Goal: Information Seeking & Learning: Learn about a topic

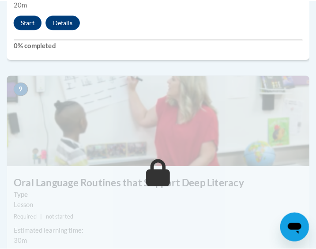
scroll to position [1968, 4]
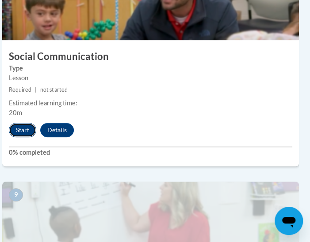
click at [16, 129] on button "Start" at bounding box center [22, 130] width 27 height 14
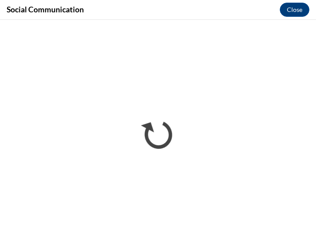
scroll to position [0, 0]
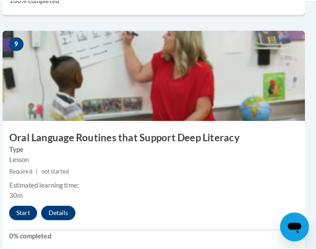
scroll to position [2121, 4]
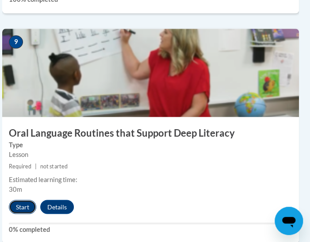
click at [19, 208] on button "Start" at bounding box center [22, 207] width 27 height 14
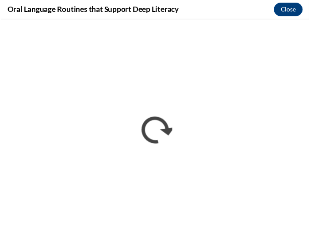
scroll to position [0, 0]
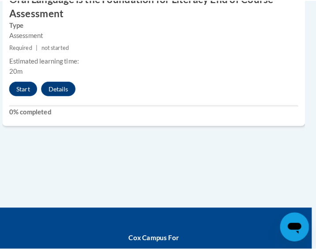
scroll to position [2411, 4]
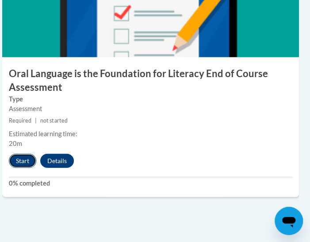
click at [21, 162] on button "Start" at bounding box center [22, 161] width 27 height 14
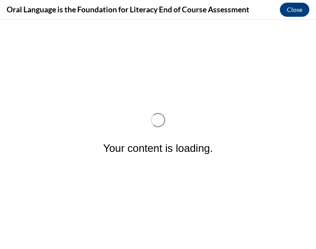
scroll to position [0, 0]
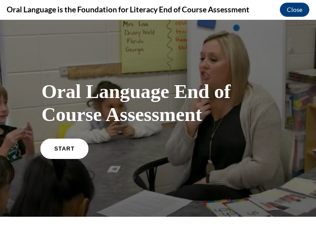
click at [63, 144] on link "START" at bounding box center [64, 148] width 48 height 20
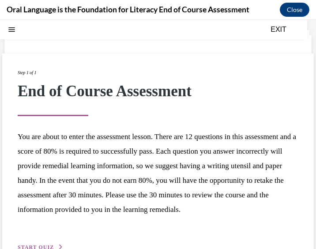
scroll to position [64, 0]
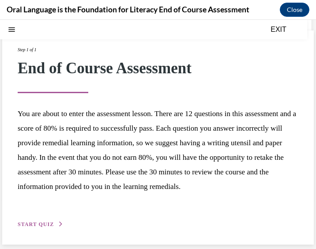
click at [41, 226] on span "START QUIZ" at bounding box center [36, 224] width 36 height 6
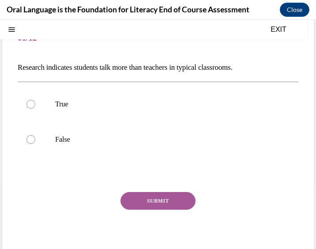
scroll to position [60, 0]
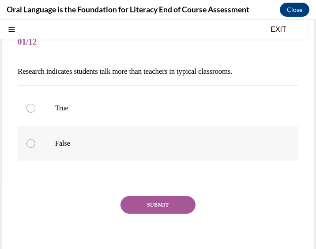
click at [140, 137] on label "False" at bounding box center [158, 143] width 281 height 35
click at [35, 139] on input "False" at bounding box center [30, 143] width 9 height 9
radio input "true"
click at [140, 137] on label "False" at bounding box center [158, 143] width 281 height 35
click at [35, 139] on input "False" at bounding box center [30, 143] width 9 height 9
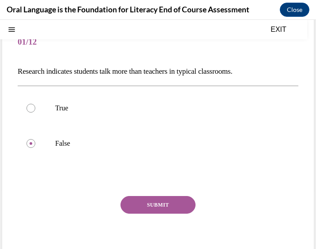
click at [168, 199] on button "SUBMIT" at bounding box center [158, 205] width 75 height 18
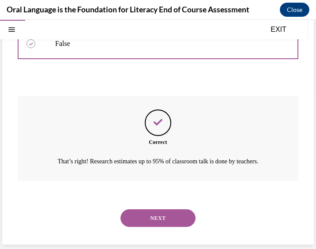
scroll to position [170, 0]
click at [158, 223] on button "NEXT" at bounding box center [158, 218] width 75 height 18
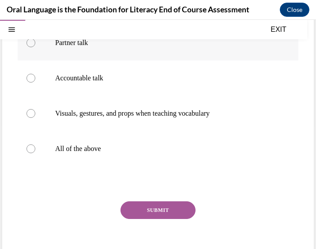
scroll to position [126, 0]
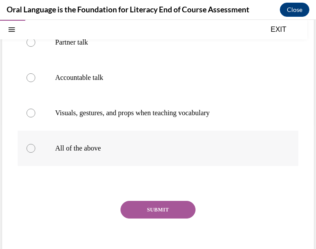
click at [110, 146] on p "All of the above" at bounding box center [165, 148] width 221 height 9
click at [35, 146] on input "All of the above" at bounding box center [30, 148] width 9 height 9
radio input "true"
click at [137, 208] on button "SUBMIT" at bounding box center [158, 210] width 75 height 18
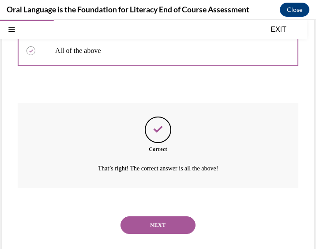
scroll to position [230, 0]
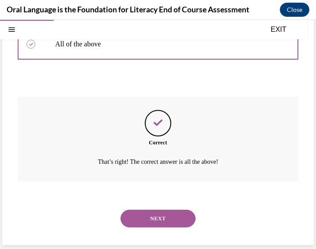
click at [151, 219] on button "NEXT" at bounding box center [158, 219] width 75 height 18
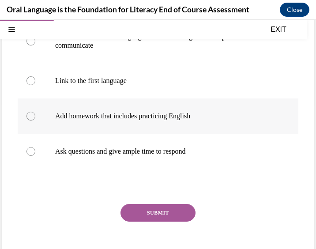
scroll to position [153, 0]
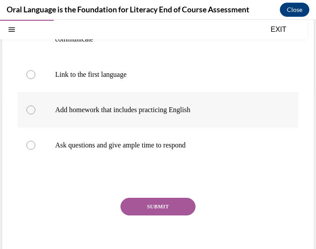
click at [185, 107] on p "Add homework that includes practicing English" at bounding box center [165, 110] width 221 height 9
click at [35, 107] on input "Add homework that includes practicing English" at bounding box center [30, 110] width 9 height 9
radio input "true"
click at [156, 210] on button "SUBMIT" at bounding box center [158, 207] width 75 height 18
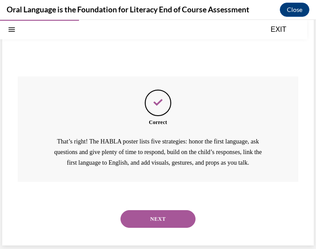
scroll to position [275, 0]
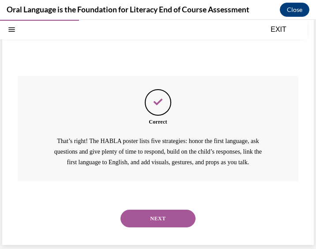
click at [168, 217] on button "NEXT" at bounding box center [158, 219] width 75 height 18
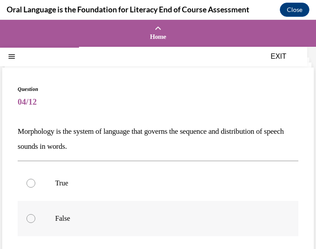
click at [170, 210] on label "False" at bounding box center [158, 218] width 281 height 35
click at [35, 214] on input "False" at bounding box center [30, 218] width 9 height 9
radio input "true"
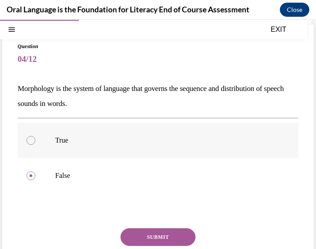
scroll to position [42, 0]
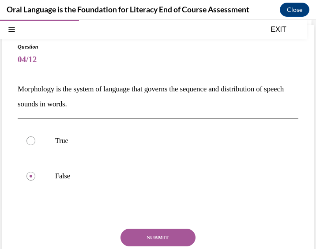
click at [147, 236] on button "SUBMIT" at bounding box center [158, 238] width 75 height 18
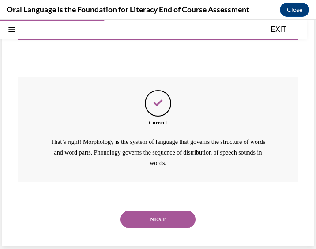
scroll to position [195, 0]
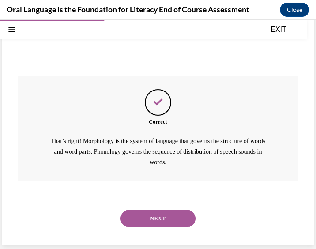
click at [168, 213] on button "NEXT" at bounding box center [158, 219] width 75 height 18
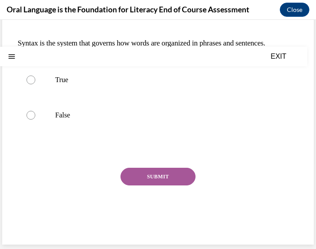
scroll to position [0, 0]
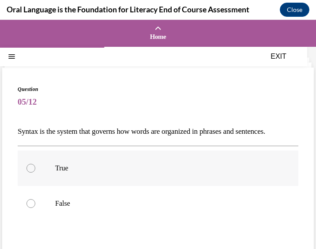
click at [40, 181] on label "True" at bounding box center [158, 168] width 281 height 35
click at [35, 173] on input "True" at bounding box center [30, 168] width 9 height 9
radio input "true"
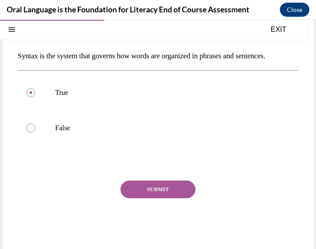
scroll to position [76, 0]
click at [146, 198] on button "SUBMIT" at bounding box center [158, 189] width 75 height 18
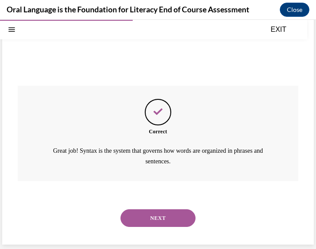
scroll to position [185, 0]
click at [144, 217] on button "NEXT" at bounding box center [158, 218] width 75 height 18
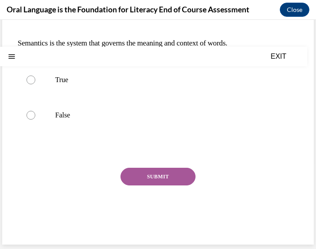
scroll to position [0, 0]
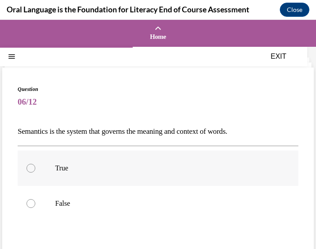
click at [59, 166] on p "True" at bounding box center [165, 168] width 221 height 9
click at [35, 166] on input "True" at bounding box center [30, 168] width 9 height 9
radio input "true"
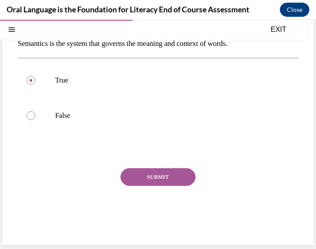
click at [151, 182] on button "SUBMIT" at bounding box center [158, 177] width 75 height 18
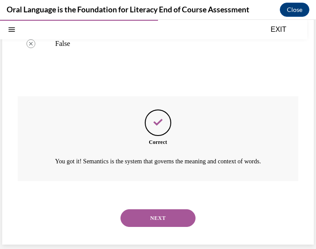
scroll to position [170, 0]
click at [155, 219] on button "NEXT" at bounding box center [158, 218] width 75 height 18
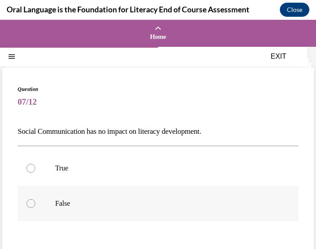
click at [104, 212] on label "False" at bounding box center [158, 203] width 281 height 35
click at [35, 208] on input "False" at bounding box center [30, 203] width 9 height 9
radio input "true"
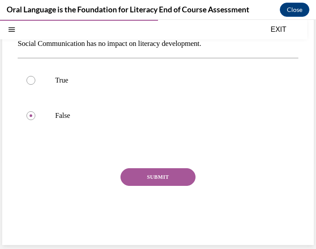
click at [167, 178] on button "SUBMIT" at bounding box center [158, 177] width 75 height 18
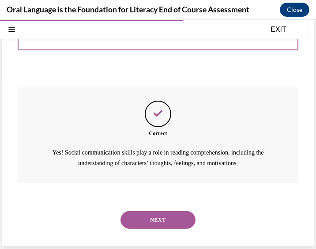
scroll to position [170, 0]
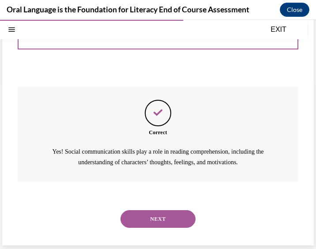
click at [170, 217] on button "NEXT" at bounding box center [158, 219] width 75 height 18
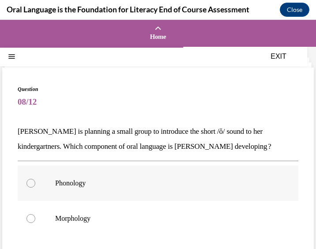
click at [120, 181] on p "Phonology" at bounding box center [165, 183] width 221 height 9
click at [35, 181] on input "Phonology" at bounding box center [30, 183] width 9 height 9
radio input "true"
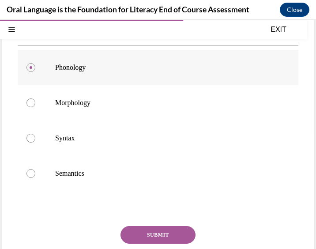
scroll to position [119, 0]
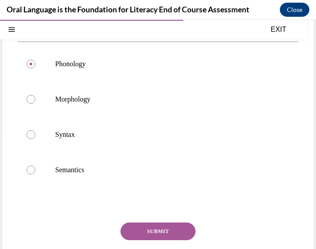
click at [148, 230] on button "SUBMIT" at bounding box center [158, 232] width 75 height 18
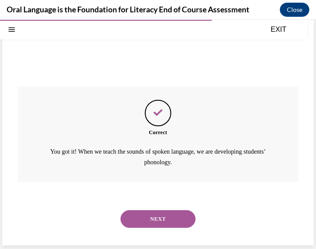
scroll to position [255, 0]
click at [163, 216] on button "NEXT" at bounding box center [158, 219] width 75 height 18
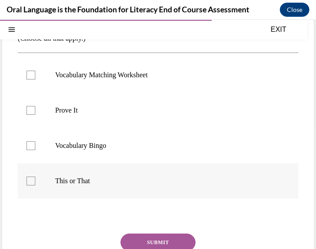
scroll to position [121, 0]
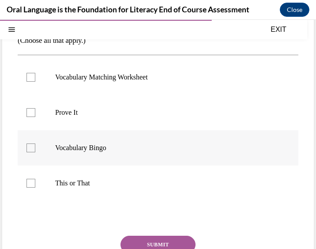
click at [101, 149] on p "Vocabulary Bingo" at bounding box center [165, 148] width 221 height 9
click at [35, 149] on input "Vocabulary Bingo" at bounding box center [30, 148] width 9 height 9
checkbox input "true"
click at [122, 76] on p "Vocabulary Matching Worksheet" at bounding box center [165, 77] width 221 height 9
click at [35, 76] on input "Vocabulary Matching Worksheet" at bounding box center [30, 77] width 9 height 9
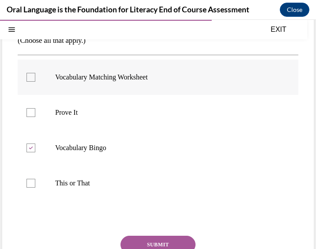
checkbox input "true"
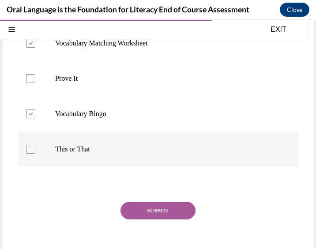
scroll to position [86, 0]
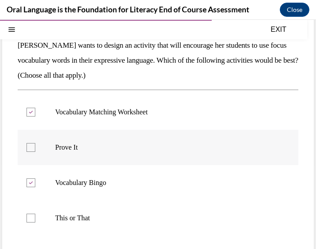
click at [129, 153] on label "Prove It" at bounding box center [158, 147] width 281 height 35
click at [35, 152] on input "Prove It" at bounding box center [30, 147] width 9 height 9
checkbox input "true"
click at [104, 227] on label "This or That" at bounding box center [158, 217] width 281 height 35
click at [35, 223] on input "This or That" at bounding box center [30, 218] width 9 height 9
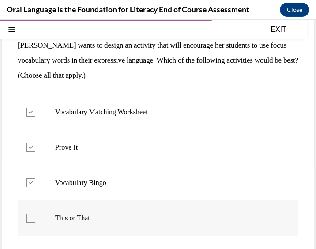
checkbox input "true"
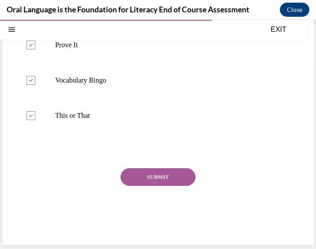
click at [158, 179] on button "SUBMIT" at bounding box center [158, 177] width 75 height 18
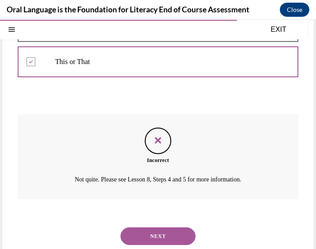
scroll to position [260, 0]
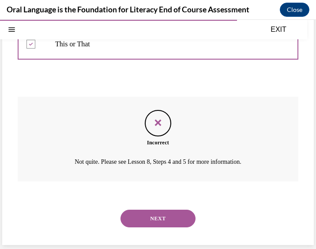
click at [178, 220] on button "NEXT" at bounding box center [158, 219] width 75 height 18
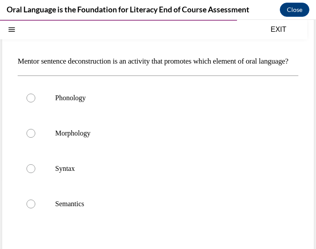
scroll to position [74, 0]
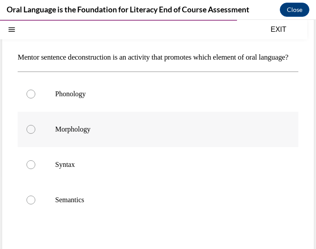
click at [151, 134] on p "Morphology" at bounding box center [165, 129] width 221 height 9
click at [35, 134] on input "Morphology" at bounding box center [30, 129] width 9 height 9
radio input "true"
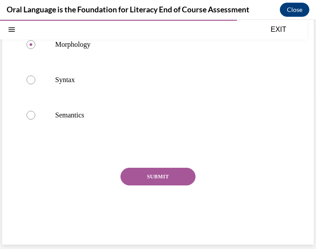
click at [156, 178] on button "SUBMIT" at bounding box center [158, 177] width 75 height 18
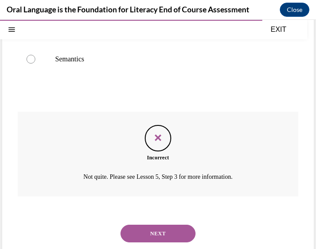
scroll to position [219, 0]
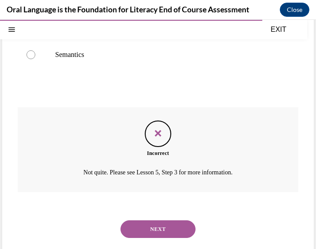
click at [150, 238] on button "NEXT" at bounding box center [158, 229] width 75 height 18
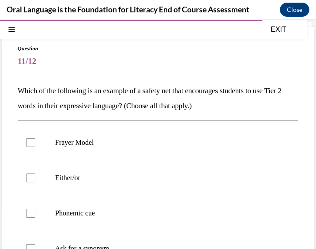
scroll to position [40, 0]
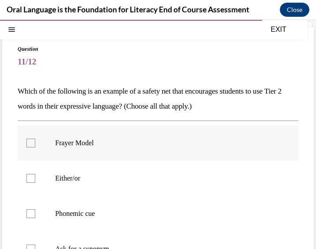
click at [195, 146] on p "Frayer Model" at bounding box center [165, 143] width 221 height 9
click at [35, 146] on input "Frayer Model" at bounding box center [30, 143] width 9 height 9
checkbox input "true"
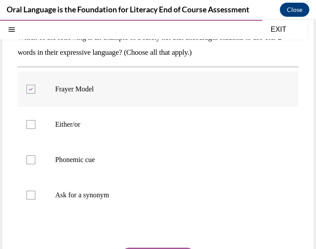
scroll to position [101, 0]
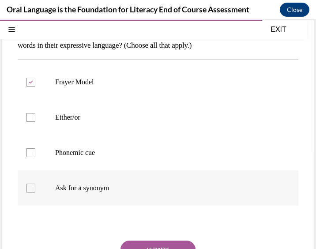
click at [151, 189] on p "Ask for a synonym" at bounding box center [165, 188] width 221 height 9
click at [35, 189] on input "Ask for a synonym" at bounding box center [30, 188] width 9 height 9
click at [151, 189] on p "Ask for a synonym" at bounding box center [165, 188] width 221 height 9
click at [35, 189] on input "Ask for a synonym" at bounding box center [30, 188] width 9 height 9
checkbox input "false"
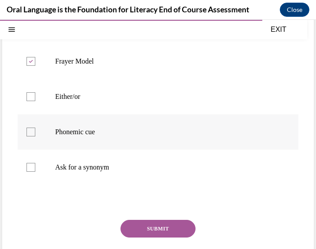
scroll to position [124, 0]
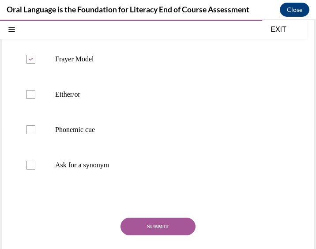
click at [162, 227] on button "SUBMIT" at bounding box center [158, 227] width 75 height 18
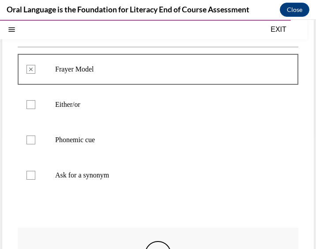
scroll to position [245, 0]
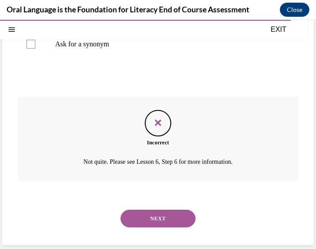
click at [165, 221] on button "NEXT" at bounding box center [158, 219] width 75 height 18
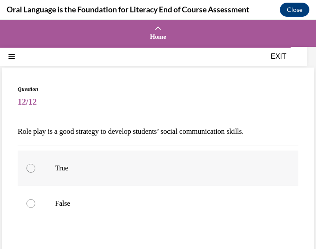
click at [74, 182] on label "True" at bounding box center [158, 168] width 281 height 35
click at [35, 173] on input "True" at bounding box center [30, 168] width 9 height 9
radio input "true"
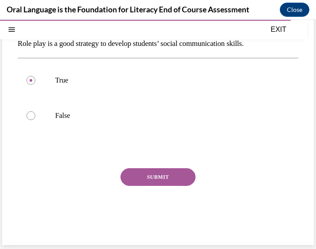
click at [174, 179] on button "SUBMIT" at bounding box center [158, 177] width 75 height 18
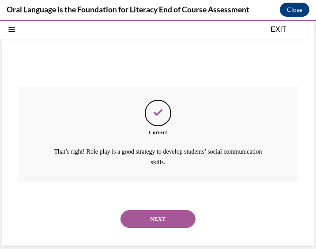
scroll to position [170, 0]
click at [173, 218] on button "NEXT" at bounding box center [158, 219] width 75 height 18
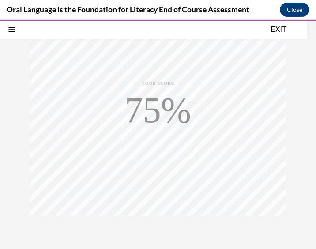
scroll to position [188, 0]
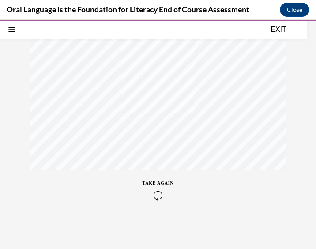
click at [151, 186] on div "TAKE AGAIN" at bounding box center [158, 190] width 31 height 21
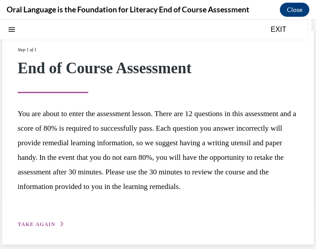
click at [44, 231] on div "Step 1 of 1 End of Course Assessment You are about to enter the assessment less…" at bounding box center [158, 137] width 312 height 214
click at [34, 223] on span "TAKE AGAIN" at bounding box center [37, 224] width 38 height 6
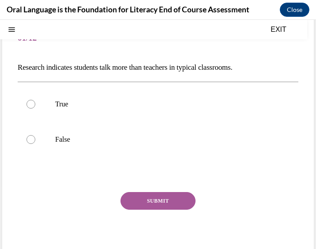
scroll to position [60, 0]
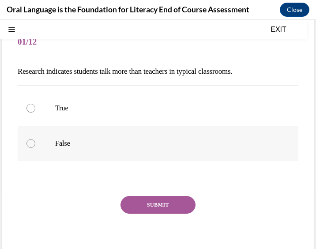
click at [77, 136] on label "False" at bounding box center [158, 143] width 281 height 35
click at [35, 139] on input "False" at bounding box center [30, 143] width 9 height 9
radio input "true"
click at [150, 200] on button "SUBMIT" at bounding box center [158, 205] width 75 height 18
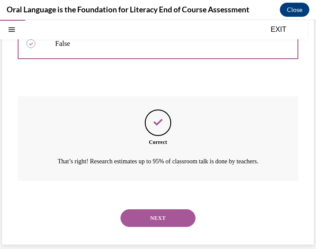
scroll to position [170, 0]
click at [172, 221] on button "NEXT" at bounding box center [158, 218] width 75 height 18
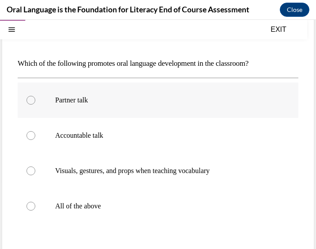
scroll to position [74, 0]
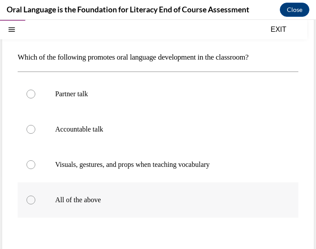
click at [164, 184] on label "All of the above" at bounding box center [158, 199] width 281 height 35
click at [35, 196] on input "All of the above" at bounding box center [30, 200] width 9 height 9
radio input "true"
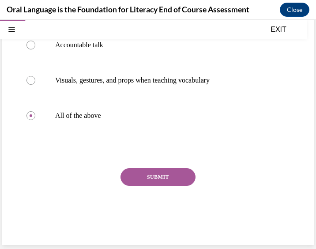
click at [175, 181] on button "SUBMIT" at bounding box center [158, 177] width 75 height 18
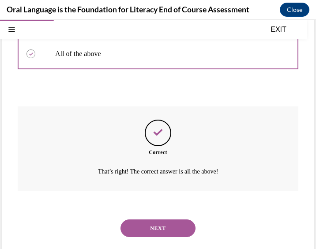
scroll to position [230, 0]
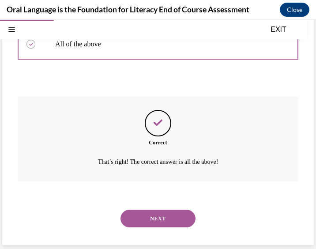
click at [166, 217] on button "NEXT" at bounding box center [158, 219] width 75 height 18
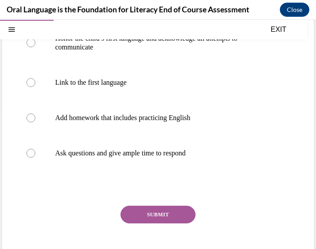
scroll to position [149, 0]
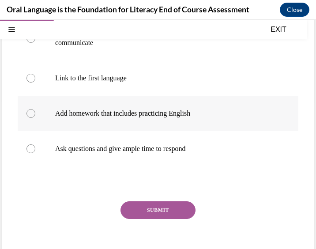
click at [165, 114] on p "Add homework that includes practicing English" at bounding box center [165, 113] width 221 height 9
click at [35, 114] on input "Add homework that includes practicing English" at bounding box center [30, 113] width 9 height 9
radio input "true"
click at [171, 206] on button "SUBMIT" at bounding box center [158, 210] width 75 height 18
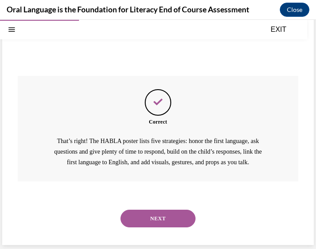
scroll to position [275, 0]
click at [174, 211] on button "NEXT" at bounding box center [158, 219] width 75 height 18
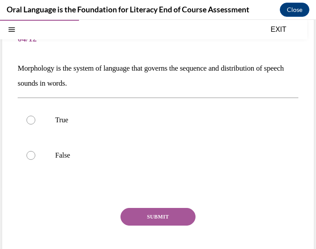
scroll to position [64, 0]
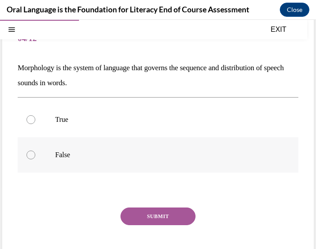
click at [138, 154] on p "False" at bounding box center [165, 155] width 221 height 9
click at [35, 154] on input "False" at bounding box center [30, 155] width 9 height 9
radio input "true"
click at [163, 212] on button "SUBMIT" at bounding box center [158, 217] width 75 height 18
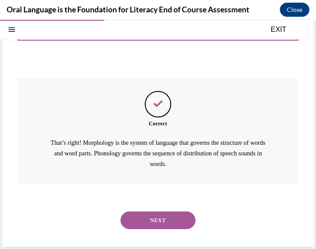
scroll to position [195, 0]
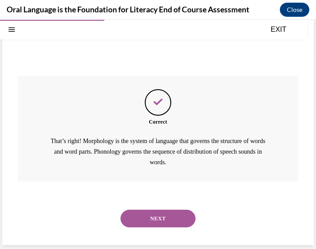
click at [169, 220] on button "NEXT" at bounding box center [158, 219] width 75 height 18
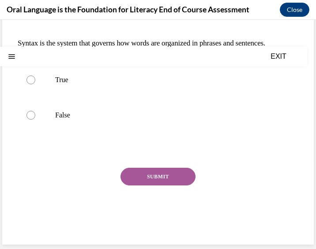
scroll to position [0, 0]
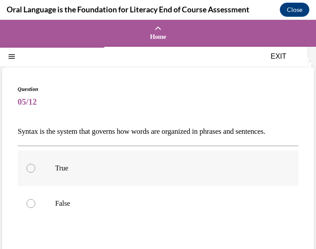
click at [99, 172] on label "True" at bounding box center [158, 168] width 281 height 35
click at [35, 172] on input "True" at bounding box center [30, 168] width 9 height 9
radio input "true"
click at [104, 173] on p "True" at bounding box center [165, 168] width 221 height 9
click at [35, 173] on input "True" at bounding box center [30, 168] width 9 height 9
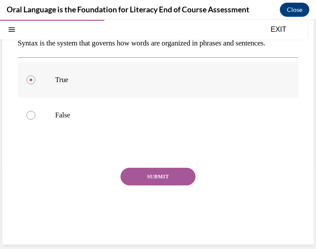
scroll to position [103, 0]
click at [149, 177] on button "SUBMIT" at bounding box center [158, 177] width 75 height 18
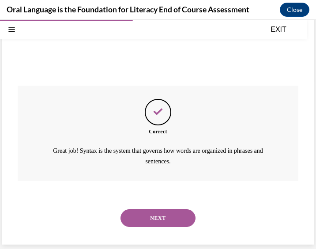
scroll to position [185, 0]
click at [160, 216] on button "NEXT" at bounding box center [158, 218] width 75 height 18
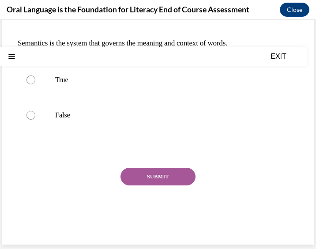
scroll to position [0, 0]
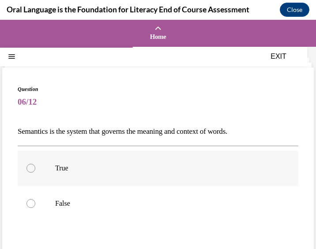
click at [132, 182] on label "True" at bounding box center [158, 168] width 281 height 35
click at [35, 173] on input "True" at bounding box center [30, 168] width 9 height 9
radio input "true"
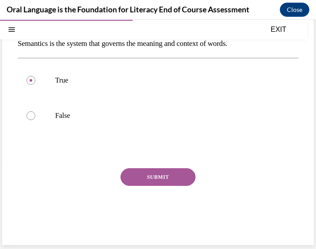
click at [152, 180] on button "SUBMIT" at bounding box center [158, 177] width 75 height 18
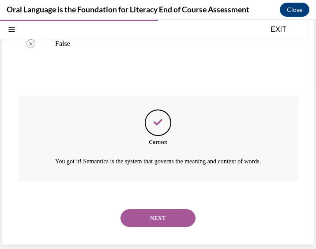
scroll to position [170, 0]
click at [158, 220] on button "NEXT" at bounding box center [158, 218] width 75 height 18
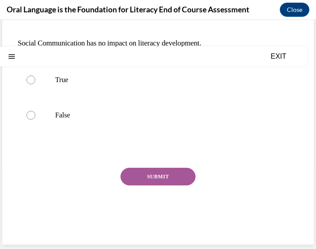
scroll to position [0, 0]
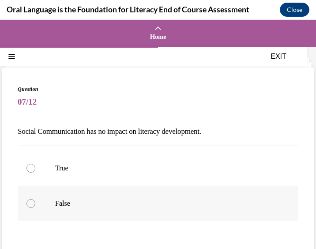
click at [123, 210] on label "False" at bounding box center [158, 203] width 281 height 35
click at [35, 208] on input "False" at bounding box center [30, 203] width 9 height 9
radio input "true"
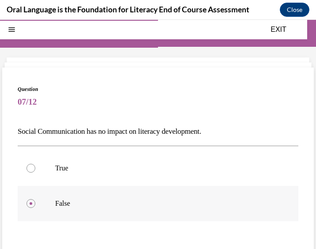
scroll to position [88, 0]
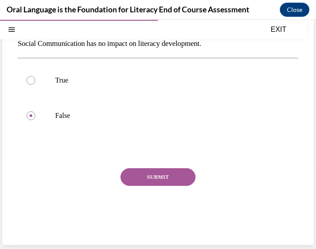
click at [147, 166] on div "Question 07/12 Social Communication has no impact on literacy development. True…" at bounding box center [158, 118] width 281 height 243
click at [149, 173] on button "SUBMIT" at bounding box center [158, 177] width 75 height 18
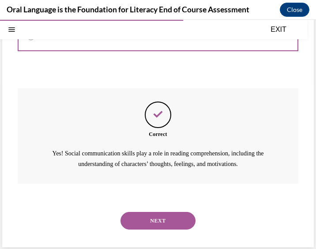
scroll to position [170, 0]
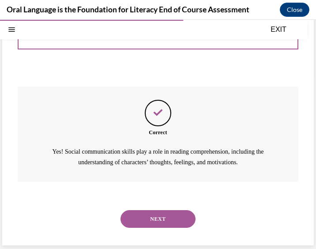
click at [168, 217] on button "NEXT" at bounding box center [158, 219] width 75 height 18
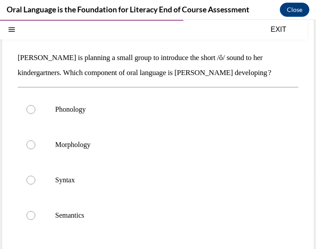
scroll to position [77, 0]
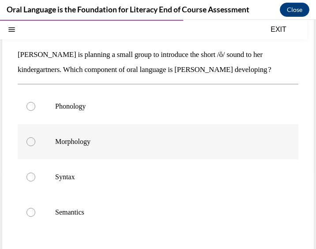
click at [118, 136] on label "Morphology" at bounding box center [158, 141] width 281 height 35
click at [35, 137] on input "Morphology" at bounding box center [30, 141] width 9 height 9
radio input "true"
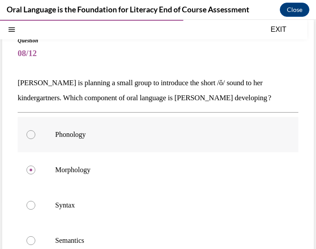
scroll to position [48, 0]
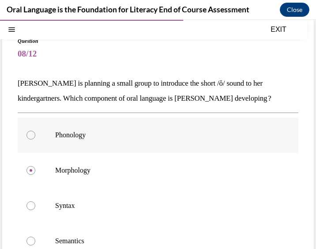
click at [117, 131] on p "Phonology" at bounding box center [165, 135] width 221 height 9
click at [35, 131] on input "Phonology" at bounding box center [30, 135] width 9 height 9
radio input "true"
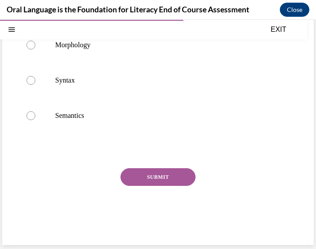
click at [163, 180] on button "SUBMIT" at bounding box center [158, 177] width 75 height 18
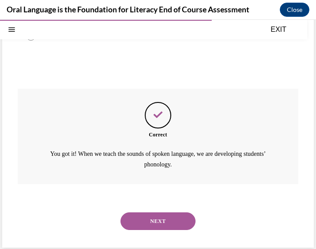
scroll to position [255, 0]
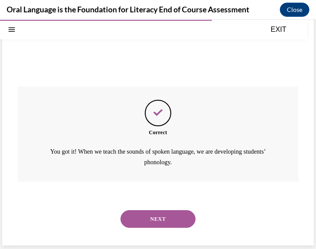
click at [166, 216] on button "NEXT" at bounding box center [158, 219] width 75 height 18
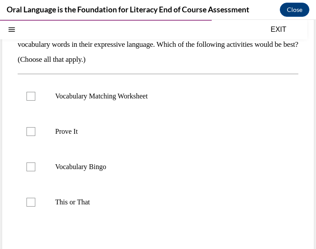
scroll to position [117, 0]
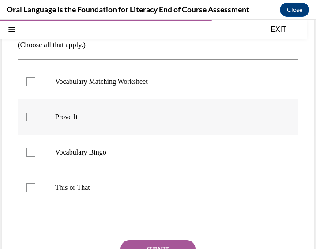
click at [76, 118] on p "Prove It" at bounding box center [165, 117] width 221 height 9
click at [35, 118] on input "Prove It" at bounding box center [30, 117] width 9 height 9
checkbox input "true"
click at [79, 189] on p "This or That" at bounding box center [165, 187] width 221 height 9
click at [35, 189] on input "This or That" at bounding box center [30, 187] width 9 height 9
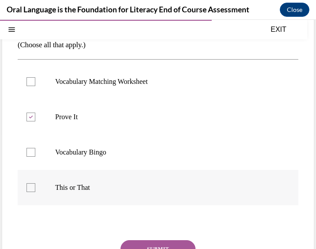
checkbox input "true"
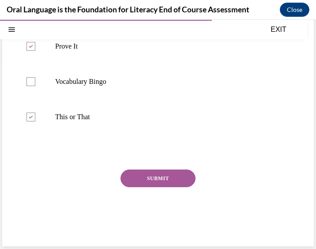
click at [150, 174] on button "SUBMIT" at bounding box center [158, 179] width 75 height 18
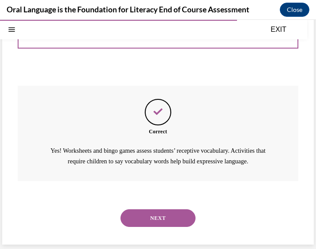
scroll to position [281, 0]
click at [165, 215] on button "NEXT" at bounding box center [158, 218] width 75 height 18
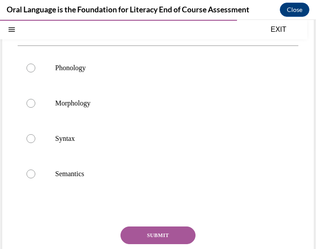
scroll to position [101, 0]
click at [132, 143] on p "Syntax" at bounding box center [165, 138] width 221 height 9
click at [35, 143] on input "Syntax" at bounding box center [30, 138] width 9 height 9
radio input "true"
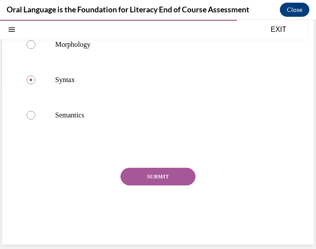
click at [143, 180] on button "SUBMIT" at bounding box center [158, 177] width 75 height 18
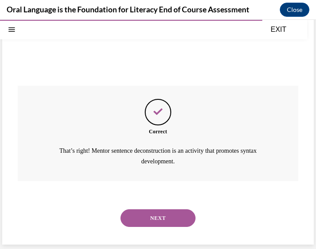
scroll to position [255, 0]
click at [165, 211] on button "NEXT" at bounding box center [158, 218] width 75 height 18
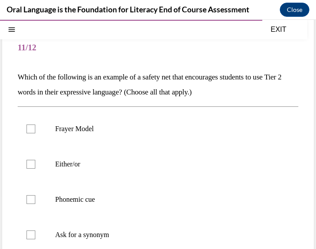
scroll to position [55, 0]
click at [94, 169] on label "Either/or" at bounding box center [158, 163] width 281 height 35
click at [35, 168] on input "Either/or" at bounding box center [30, 163] width 9 height 9
checkbox input "true"
click at [106, 136] on label "Frayer Model" at bounding box center [158, 128] width 281 height 35
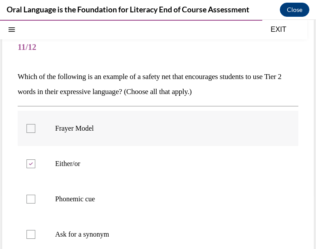
click at [35, 133] on input "Frayer Model" at bounding box center [30, 128] width 9 height 9
checkbox input "true"
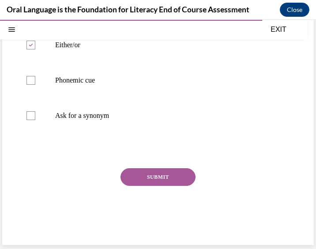
click at [167, 176] on button "SUBMIT" at bounding box center [158, 177] width 75 height 18
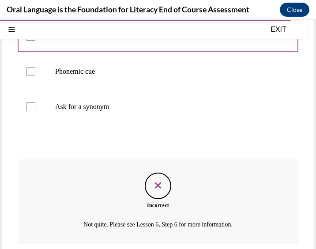
scroll to position [245, 0]
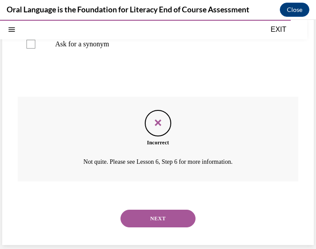
click at [172, 221] on button "NEXT" at bounding box center [158, 219] width 75 height 18
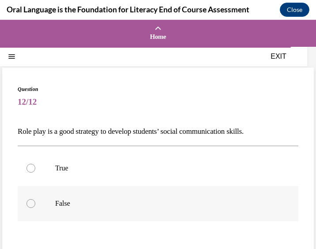
click at [111, 198] on label "False" at bounding box center [158, 203] width 281 height 35
click at [35, 199] on input "False" at bounding box center [30, 203] width 9 height 9
radio input "true"
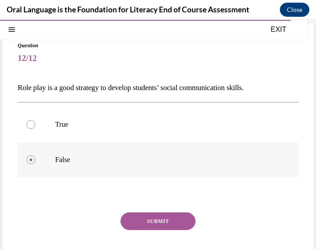
scroll to position [44, 0]
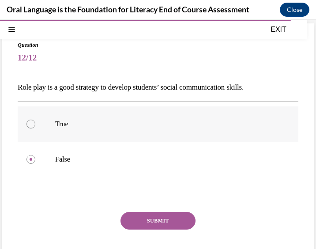
click at [102, 119] on label "True" at bounding box center [158, 123] width 281 height 35
click at [35, 120] on input "True" at bounding box center [30, 124] width 9 height 9
radio input "true"
click at [142, 218] on button "SUBMIT" at bounding box center [158, 221] width 75 height 18
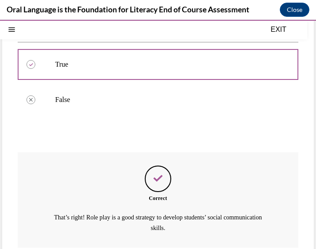
scroll to position [170, 0]
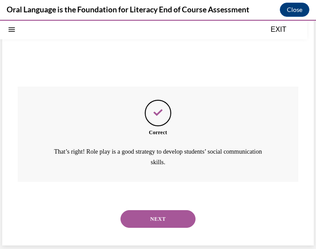
click at [166, 221] on button "NEXT" at bounding box center [158, 219] width 75 height 18
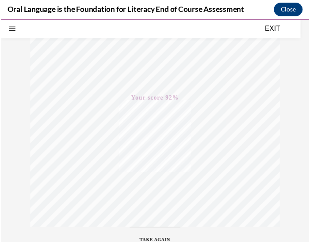
scroll to position [0, 0]
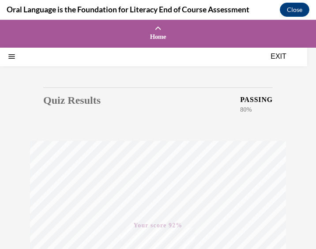
click at [283, 56] on button "EXIT" at bounding box center [278, 56] width 53 height 11
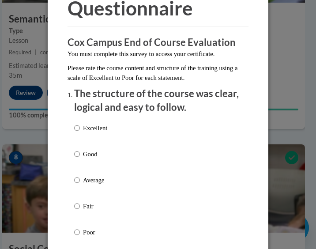
scroll to position [75, 0]
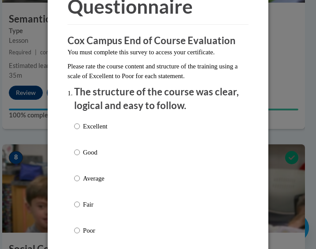
click at [87, 202] on p "Fair" at bounding box center [95, 205] width 24 height 10
click at [80, 202] on input "Fair" at bounding box center [77, 205] width 6 height 10
radio input "true"
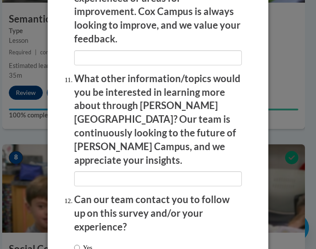
scroll to position [1846, 0]
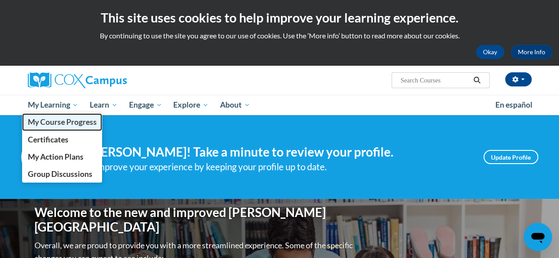
click at [49, 118] on span "My Course Progress" at bounding box center [61, 121] width 69 height 9
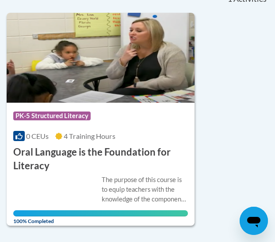
scroll to position [212, 0]
